Goal: Task Accomplishment & Management: Complete application form

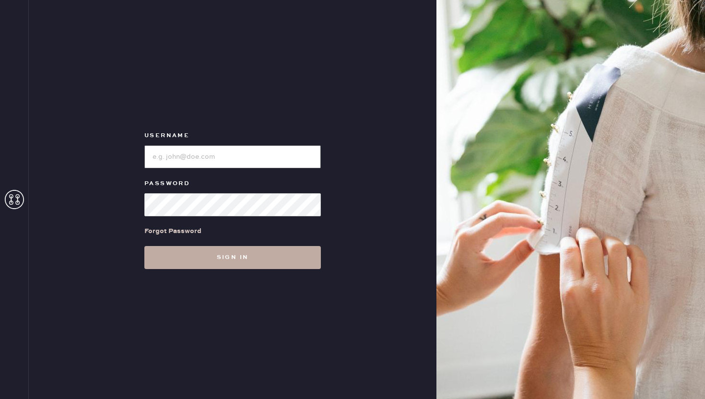
type input "reformationponce"
click at [247, 255] on button "Sign in" at bounding box center [232, 257] width 176 height 23
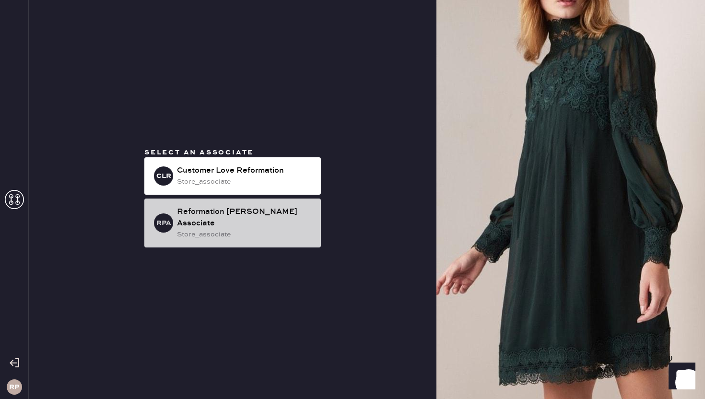
click at [241, 221] on div "Reformation [PERSON_NAME] Associate" at bounding box center [245, 217] width 136 height 23
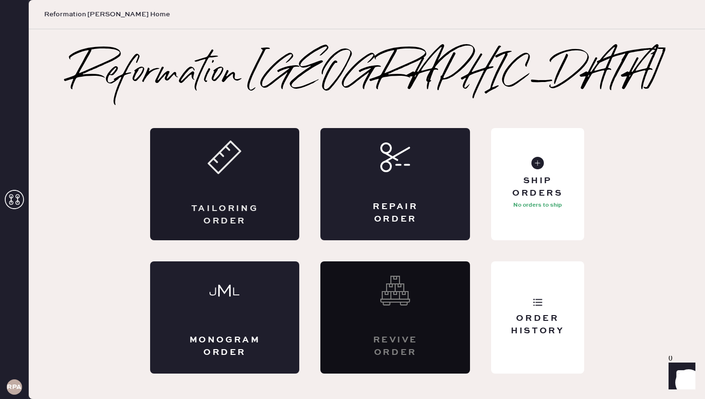
click at [255, 200] on div "Tailoring Order" at bounding box center [225, 184] width 150 height 112
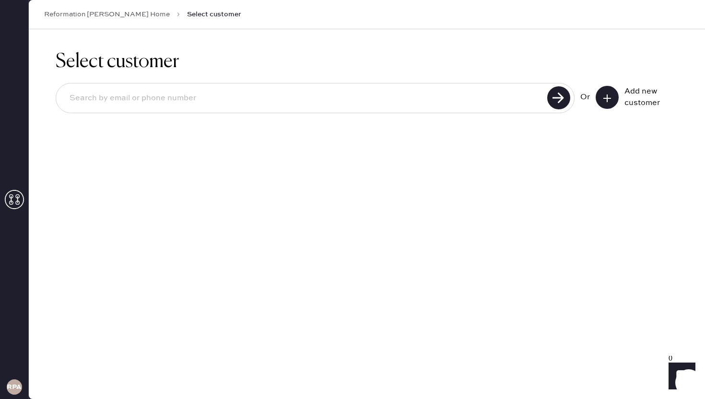
click at [610, 98] on icon at bounding box center [607, 98] width 10 height 10
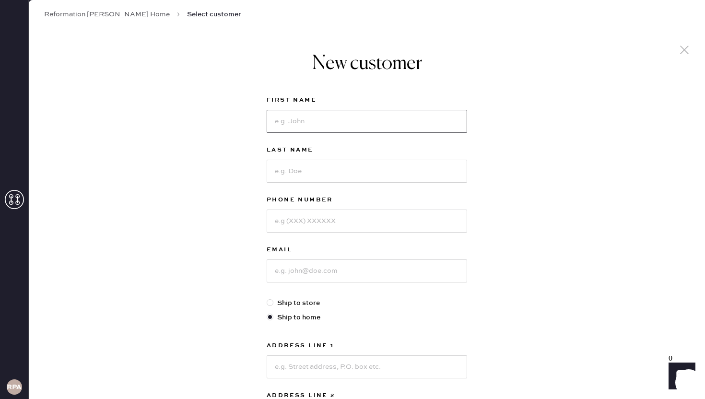
click at [410, 113] on input at bounding box center [367, 121] width 200 height 23
type input "Mei"
click at [381, 171] on input at bounding box center [367, 171] width 200 height 23
type input "[PERSON_NAME]"
click at [325, 224] on input at bounding box center [367, 221] width 200 height 23
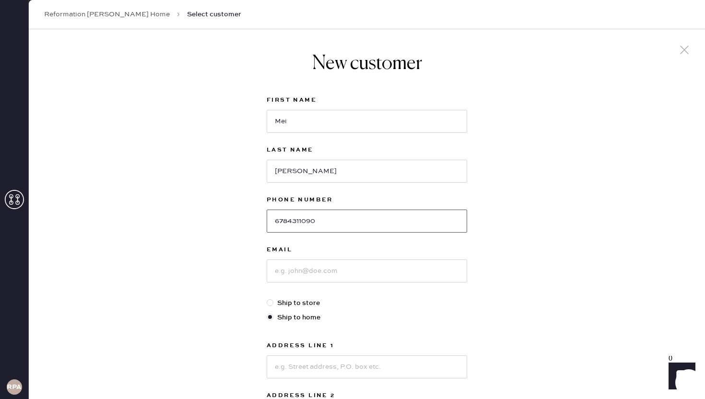
type input "6784311090"
click at [319, 272] on input at bounding box center [367, 270] width 200 height 23
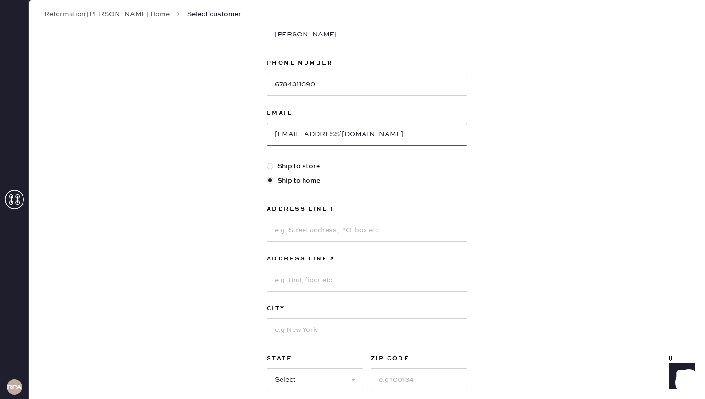
scroll to position [138, 0]
type input "[EMAIL_ADDRESS][DOMAIN_NAME]"
click at [334, 229] on input at bounding box center [367, 228] width 200 height 23
click at [369, 182] on label "Ship to home" at bounding box center [367, 179] width 200 height 11
click at [267, 175] on input "Ship to home" at bounding box center [267, 174] width 0 height 0
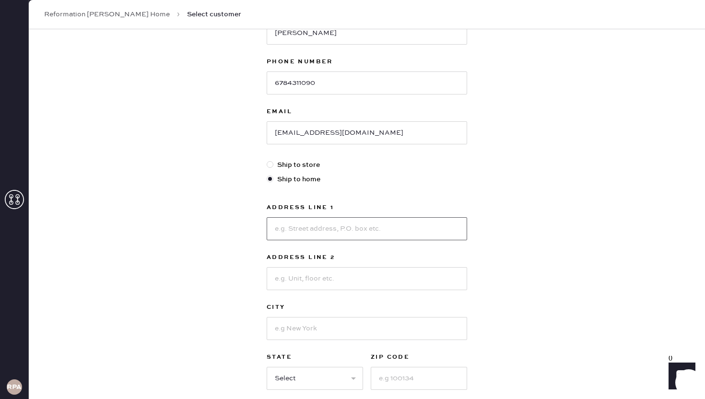
click at [324, 235] on input at bounding box center [367, 228] width 200 height 23
click at [338, 224] on input at bounding box center [367, 228] width 200 height 23
type input "[STREET_ADDRESS]"
click at [294, 324] on input at bounding box center [367, 328] width 200 height 23
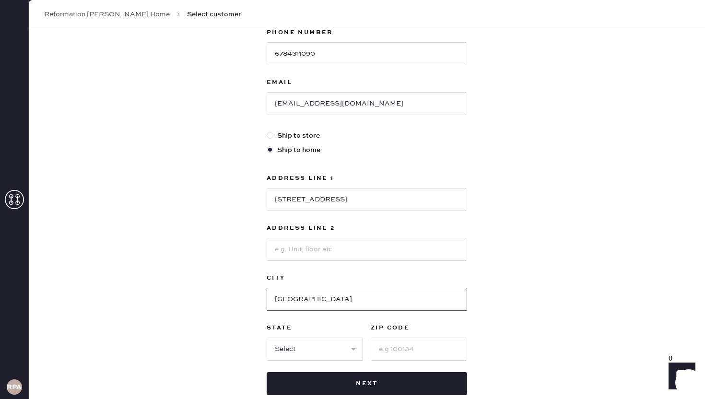
scroll to position [170, 0]
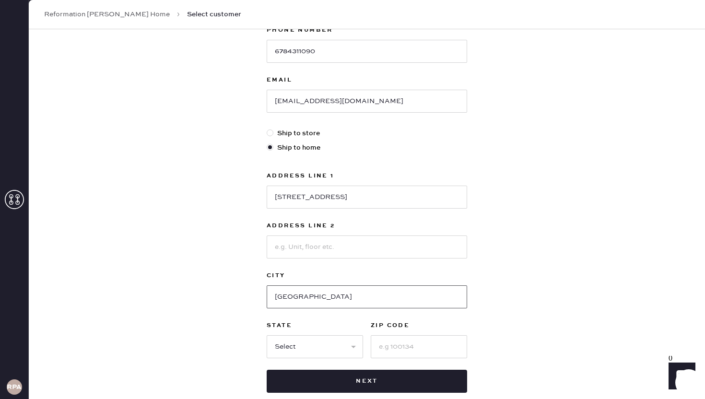
type input "[GEOGRAPHIC_DATA]"
click at [312, 336] on select "Select AK AL AR AZ CA CO CT [GEOGRAPHIC_DATA] DE FL [GEOGRAPHIC_DATA] HI [GEOGR…" at bounding box center [315, 346] width 96 height 23
select select "VA"
click at [267, 335] on select "Select AK AL AR AZ CA CO CT [GEOGRAPHIC_DATA] DE FL [GEOGRAPHIC_DATA] HI [GEOGR…" at bounding box center [315, 346] width 96 height 23
click at [387, 351] on input at bounding box center [419, 346] width 96 height 23
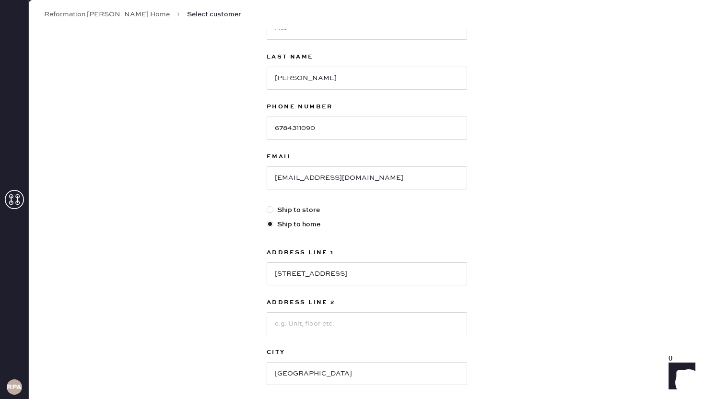
scroll to position [225, 0]
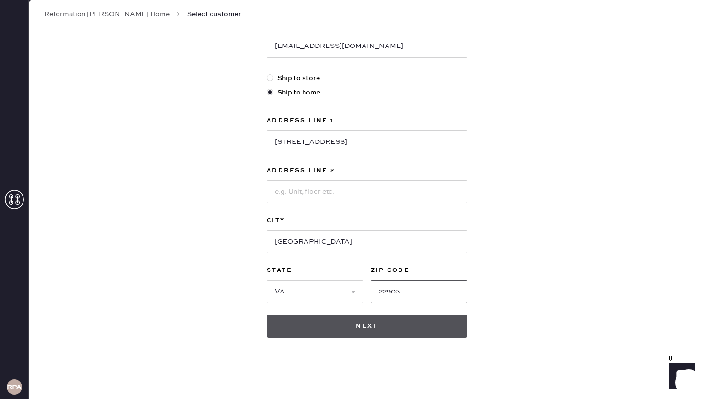
type input "22903"
click at [431, 326] on button "Next" at bounding box center [367, 326] width 200 height 23
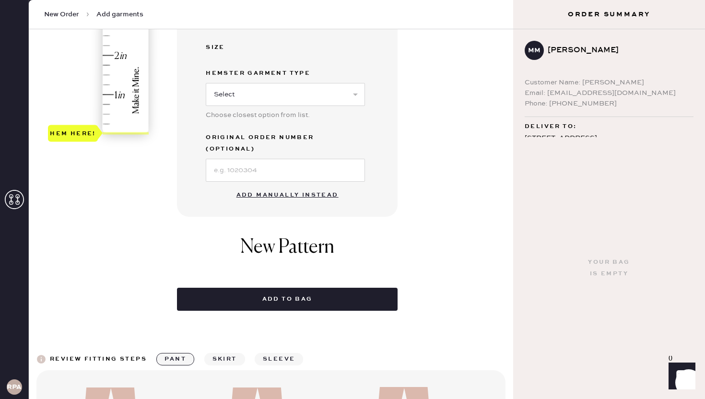
scroll to position [280, 0]
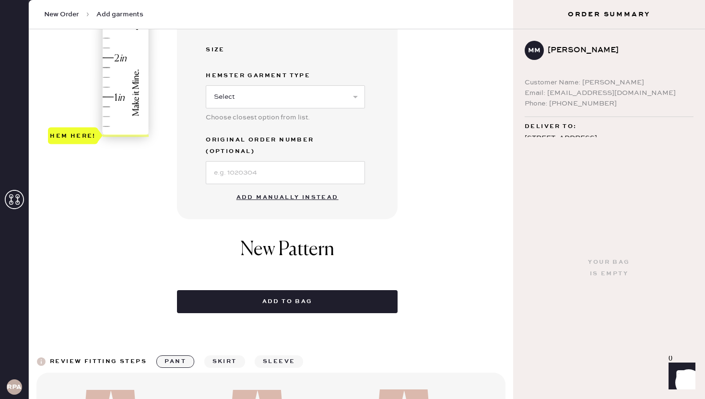
click at [291, 188] on button "Add manually instead" at bounding box center [288, 197] width 114 height 19
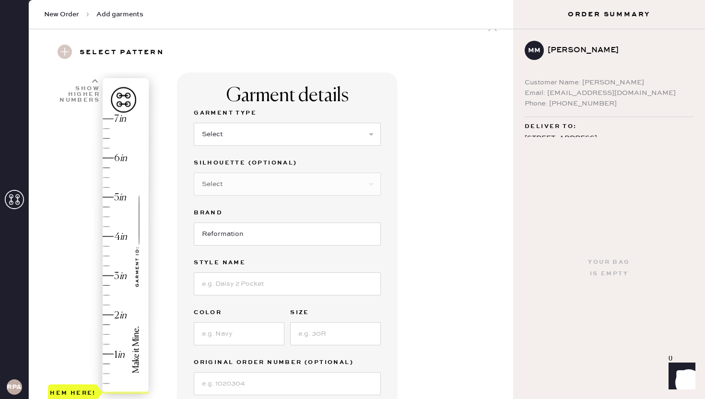
scroll to position [17, 0]
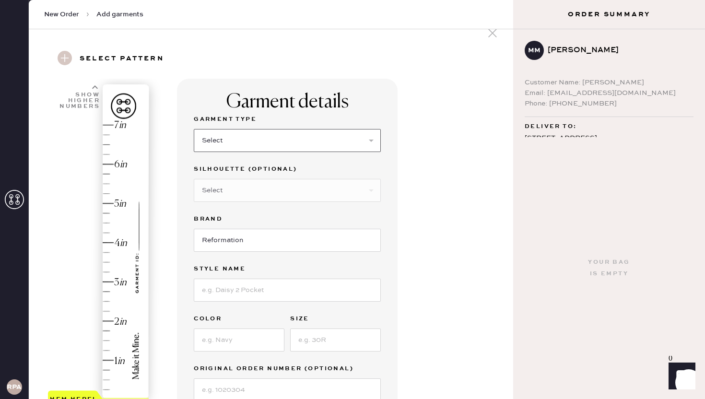
click at [279, 138] on select "Select Basic Skirt Jeans Leggings Pants Shorts Basic Sleeved Dress Basic Sleeve…" at bounding box center [287, 140] width 187 height 23
select select "6"
click at [194, 129] on select "Select Basic Skirt Jeans Leggings Pants Shorts Basic Sleeved Dress Basic Sleeve…" at bounding box center [287, 140] width 187 height 23
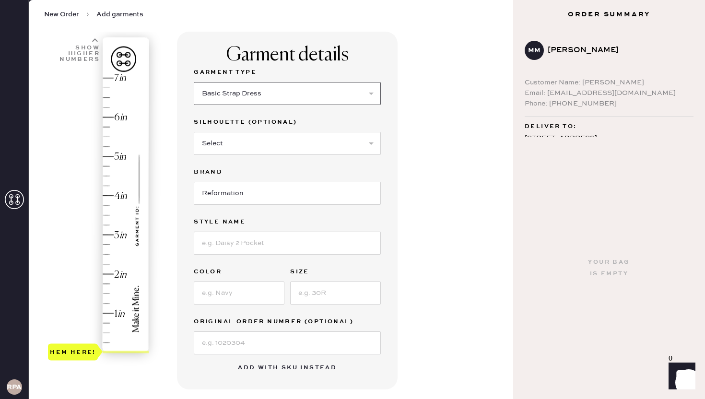
scroll to position [65, 0]
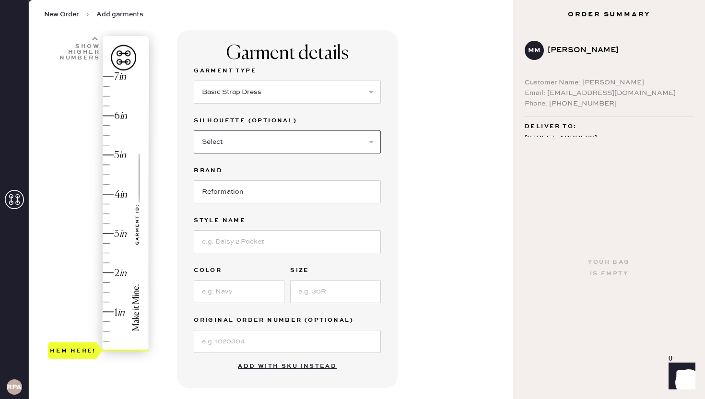
click at [331, 139] on select "Select Maxi Dress Midi Dress Mini Dress Other" at bounding box center [287, 141] width 187 height 23
select select "39"
click at [194, 130] on select "Select Maxi Dress Midi Dress Mini Dress Other" at bounding box center [287, 141] width 187 height 23
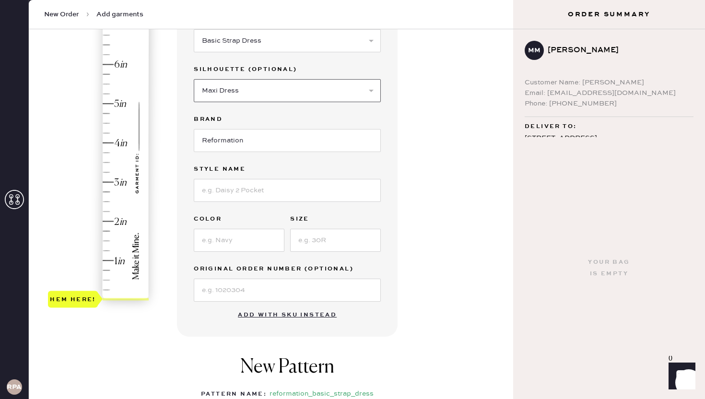
scroll to position [118, 0]
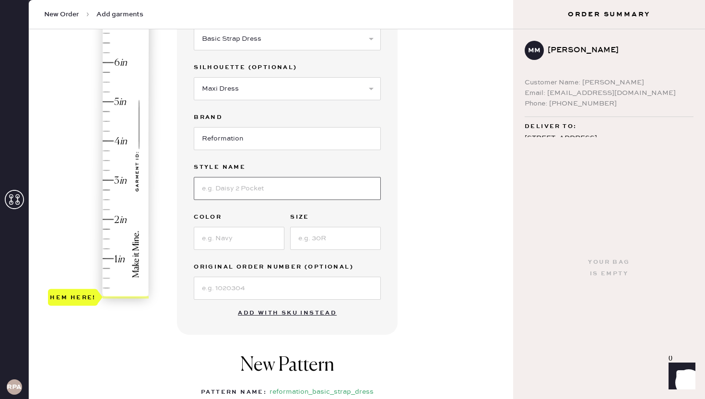
click at [321, 192] on input at bounding box center [287, 188] width 187 height 23
type input "Melita Dress"
click at [260, 243] on input at bounding box center [239, 238] width 91 height 23
click at [231, 233] on input at bounding box center [239, 238] width 91 height 23
type input "Veuve"
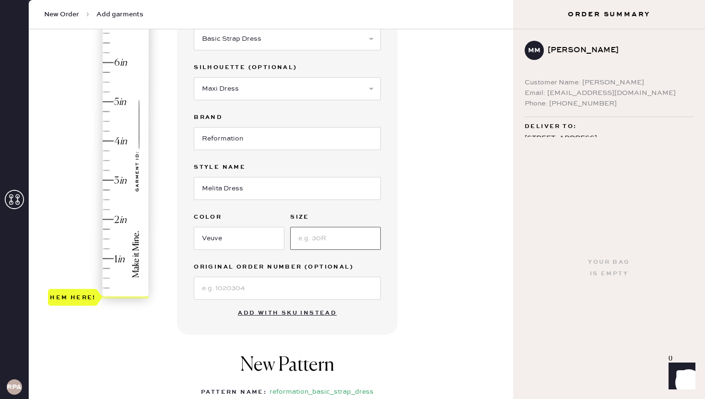
click at [340, 245] on input at bounding box center [335, 238] width 91 height 23
click at [351, 244] on input at bounding box center [335, 238] width 91 height 23
type input "0"
click at [305, 288] on input at bounding box center [287, 288] width 187 height 23
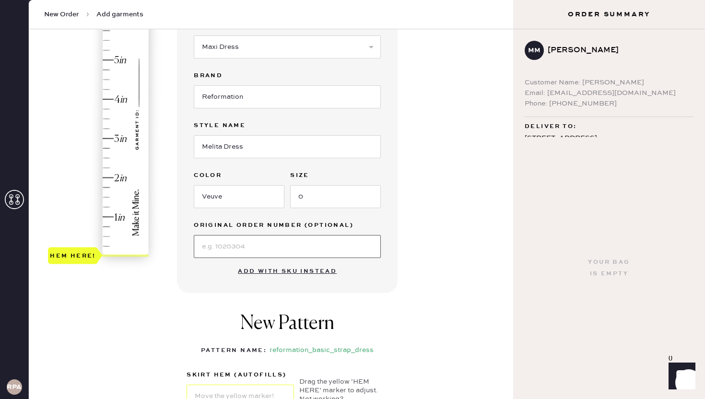
scroll to position [0, 0]
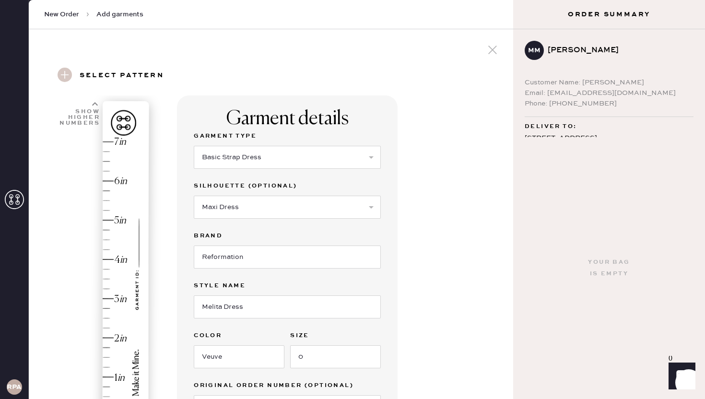
click at [115, 145] on div "Hem here!" at bounding box center [99, 279] width 102 height 283
click at [79, 123] on div "Show higher numbers" at bounding box center [78, 117] width 41 height 17
type input "8"
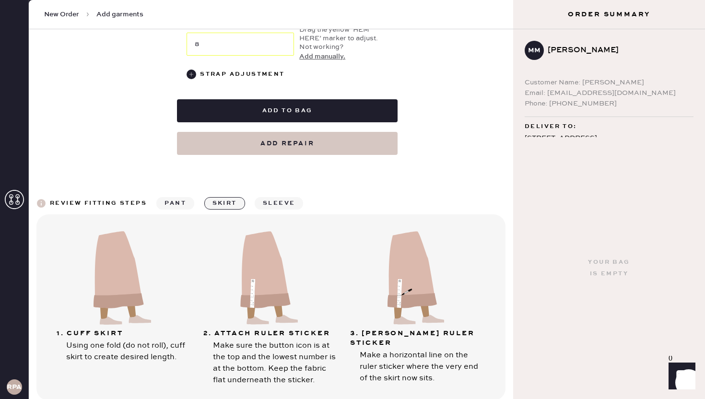
scroll to position [512, 0]
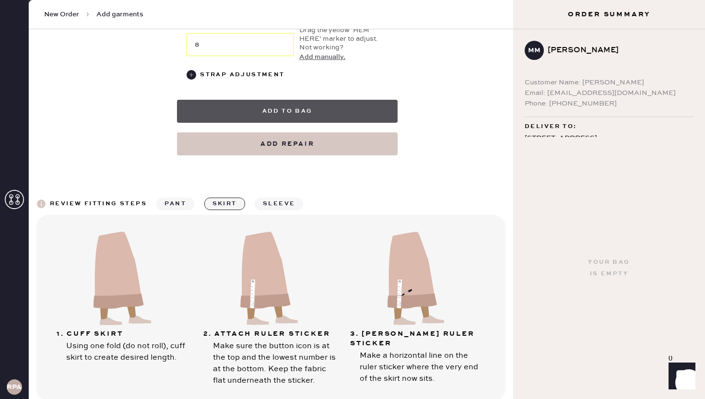
click at [324, 116] on button "Add to bag" at bounding box center [287, 111] width 221 height 23
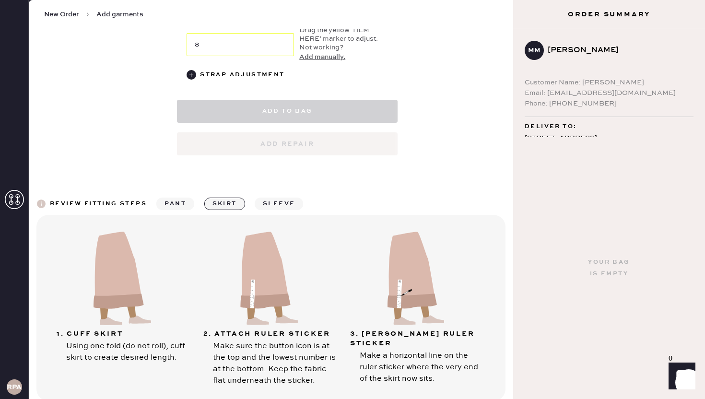
select select "6"
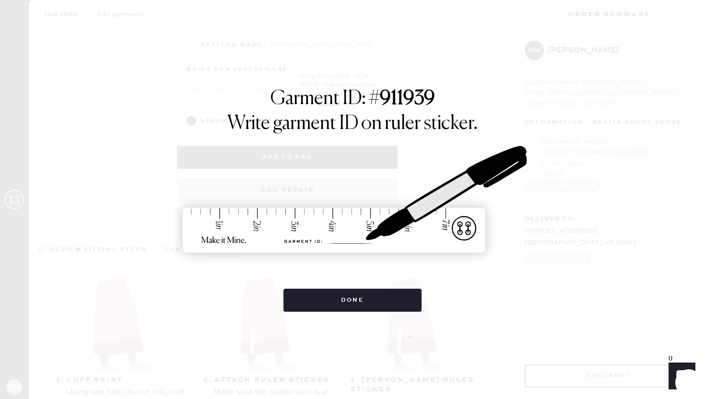
click at [354, 314] on div "Garment ID: # 911939 Write garment ID on ruler sticker. Done" at bounding box center [352, 199] width 705 height 399
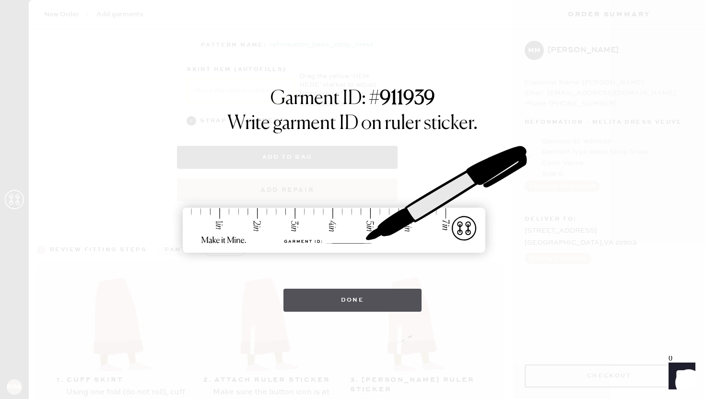
click at [354, 296] on button "Done" at bounding box center [352, 300] width 139 height 23
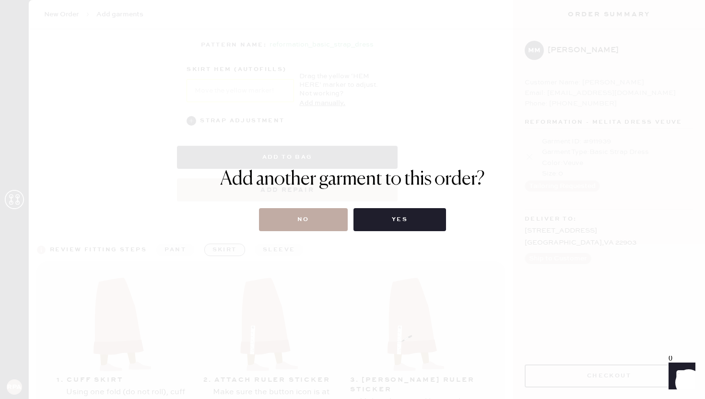
click at [314, 216] on button "No" at bounding box center [303, 219] width 89 height 23
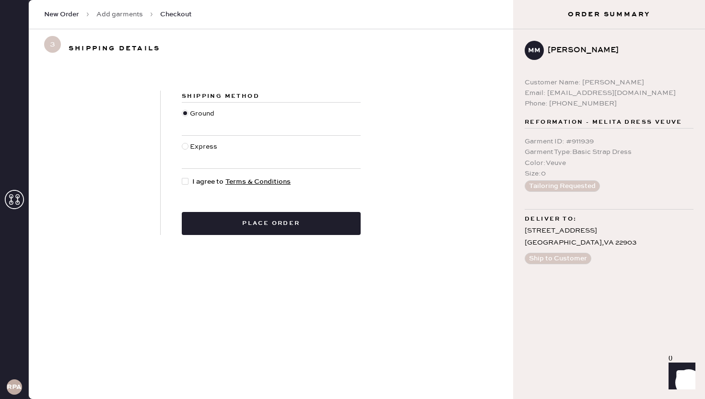
click at [182, 181] on div at bounding box center [185, 181] width 7 height 7
click at [182, 177] on input "I agree to Terms & Conditions" at bounding box center [182, 176] width 0 height 0
checkbox input "true"
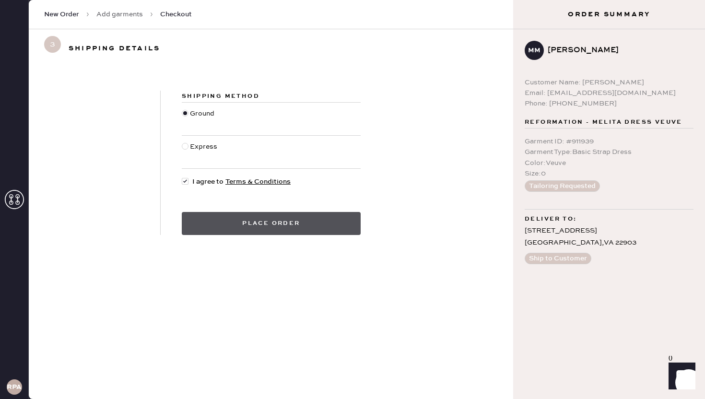
click at [221, 224] on button "Place order" at bounding box center [271, 223] width 179 height 23
